Goal: Task Accomplishment & Management: Manage account settings

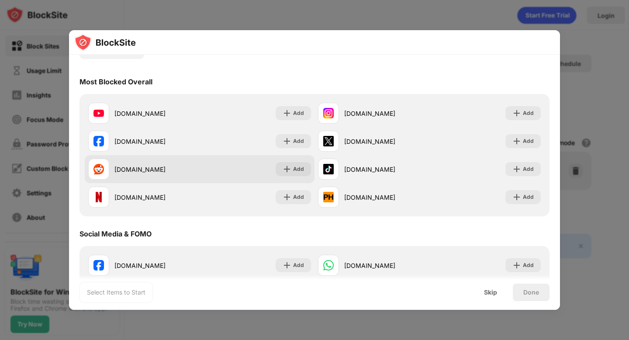
scroll to position [78, 0]
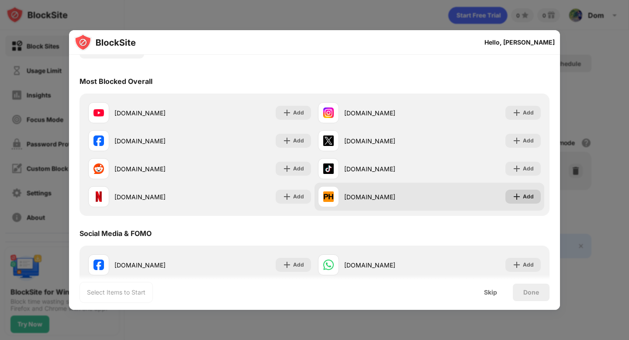
click at [521, 197] on img at bounding box center [516, 196] width 9 height 9
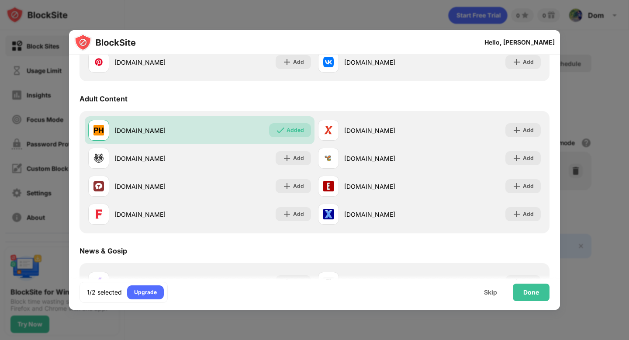
scroll to position [388, 0]
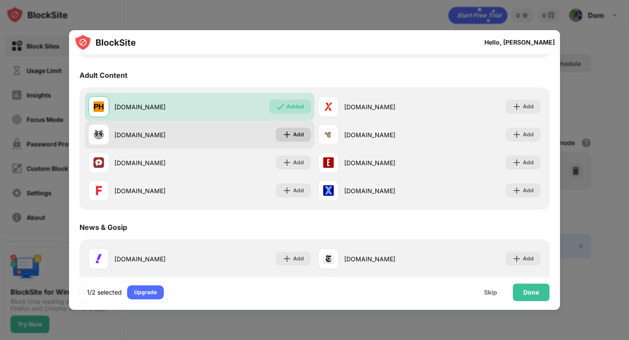
click at [294, 132] on div "Add" at bounding box center [298, 134] width 11 height 9
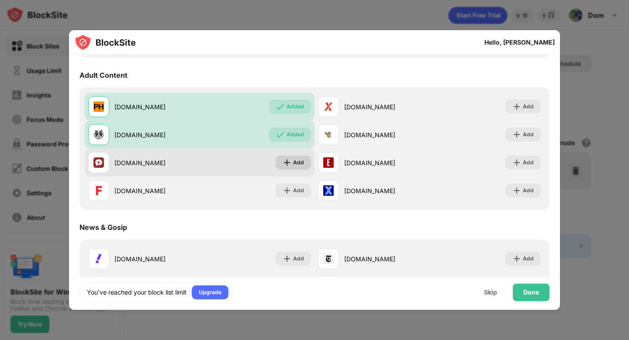
click at [294, 158] on div "Add" at bounding box center [298, 162] width 11 height 9
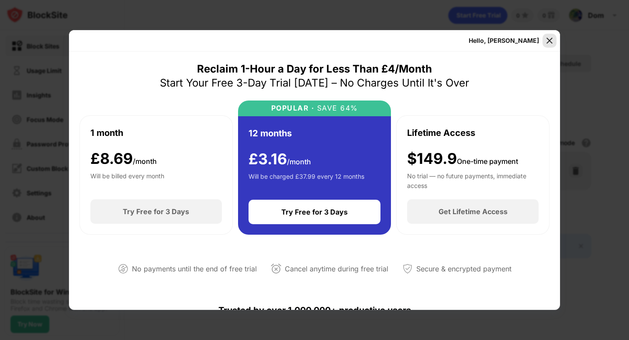
click at [549, 44] on img at bounding box center [549, 40] width 9 height 9
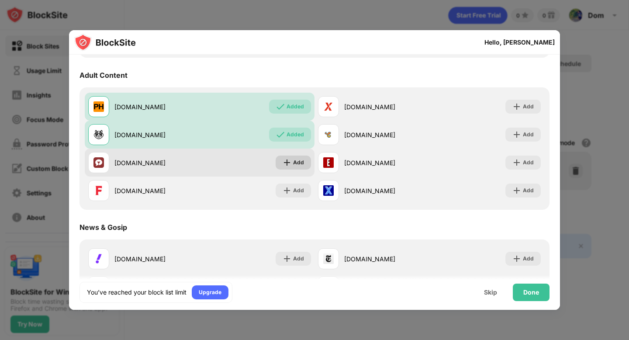
click at [294, 164] on div "Add" at bounding box center [298, 162] width 11 height 9
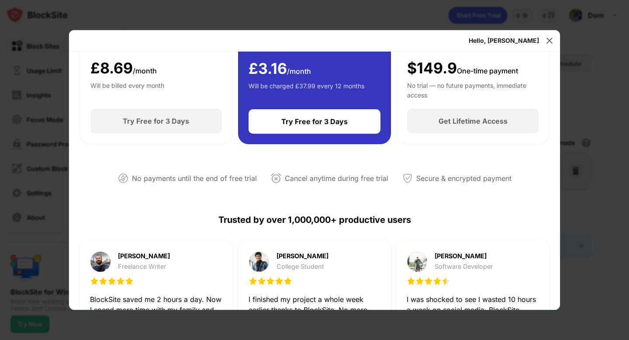
scroll to position [15, 0]
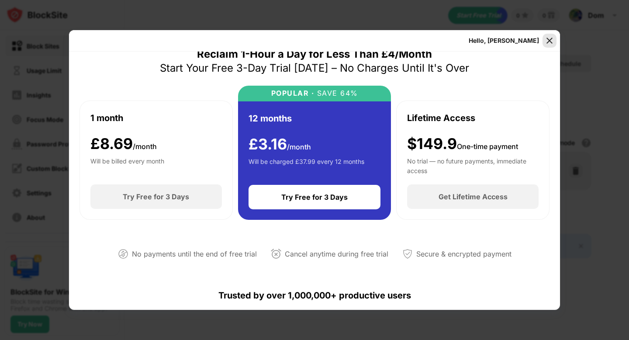
click at [550, 38] on img at bounding box center [549, 40] width 9 height 9
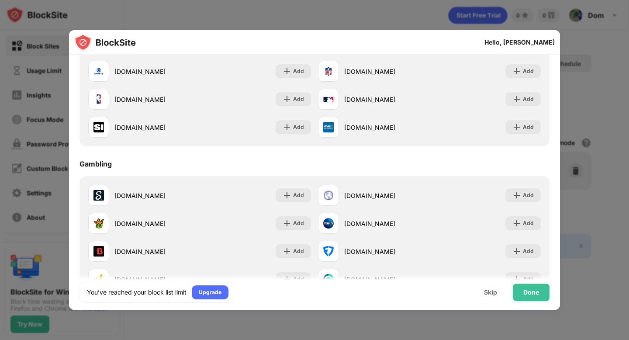
scroll to position [941, 0]
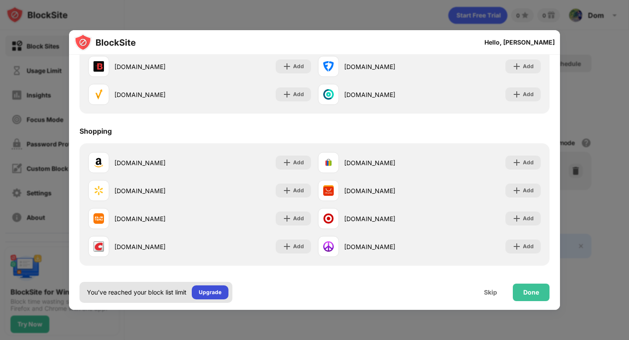
click at [209, 291] on div "Upgrade" at bounding box center [210, 292] width 23 height 9
